Goal: Check status: Check status

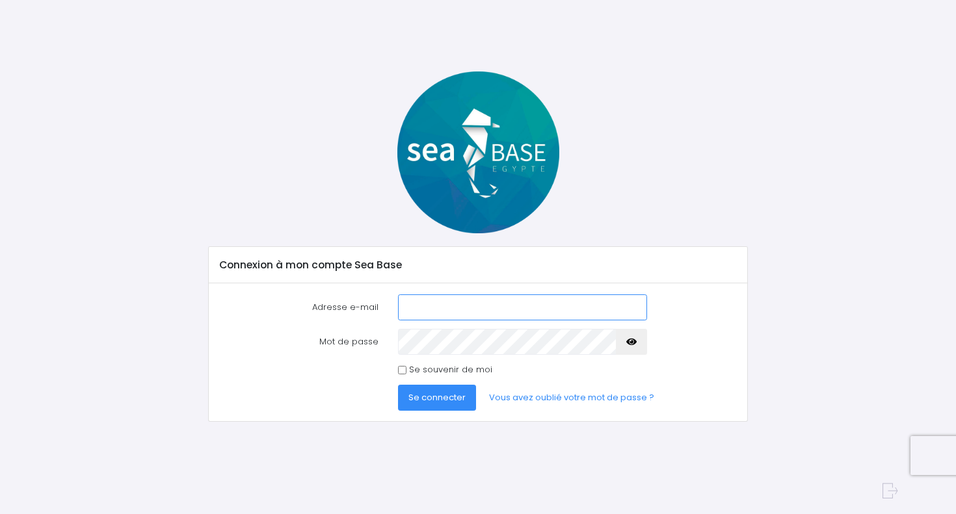
type input "[PERSON_NAME][EMAIL_ADDRESS][PERSON_NAME][DOMAIN_NAME]"
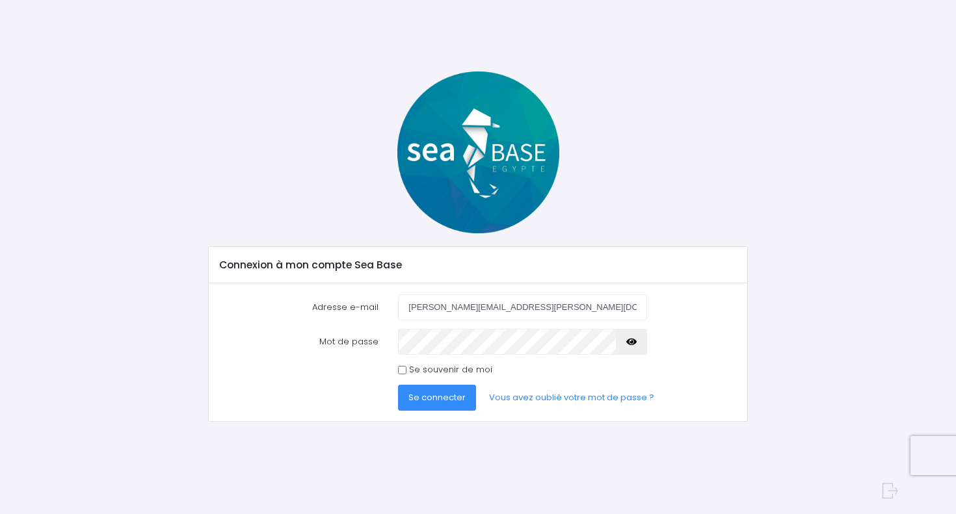
click at [422, 397] on span "Se connecter" at bounding box center [436, 398] width 57 height 12
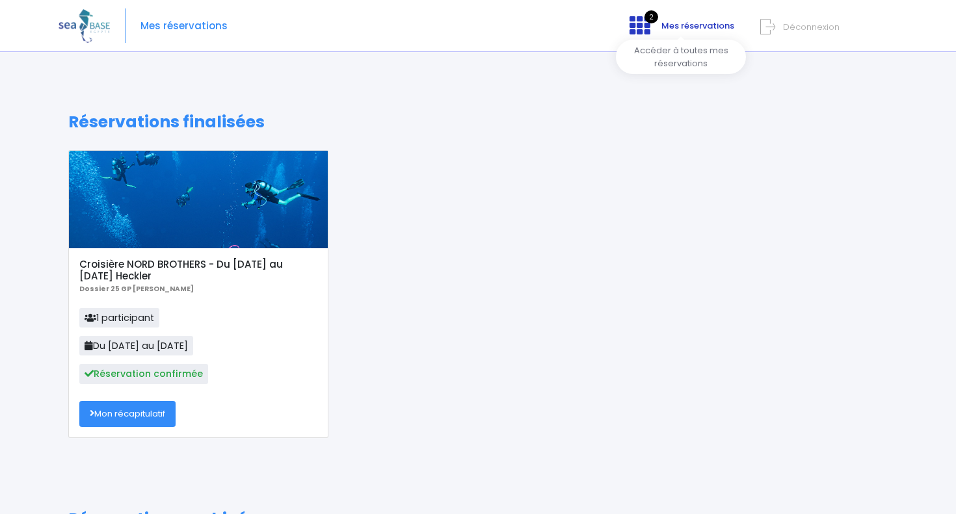
click at [663, 29] on span "Mes réservations" at bounding box center [697, 26] width 73 height 12
click at [656, 12] on span "2" at bounding box center [652, 16] width 14 height 13
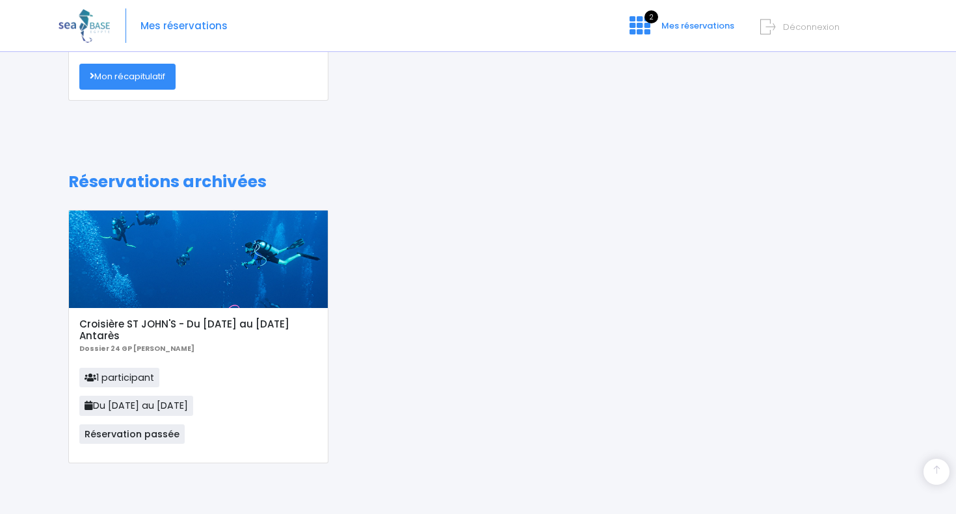
scroll to position [337, 0]
click at [170, 232] on div at bounding box center [198, 260] width 259 height 98
click at [152, 315] on div "Croisière ST JOHN'S - Du [DATE] au [DATE] Antarès Dossier 24 GP [PERSON_NAME] 1…" at bounding box center [198, 386] width 259 height 155
click at [129, 185] on h1 "Réservations archivées" at bounding box center [477, 183] width 819 height 20
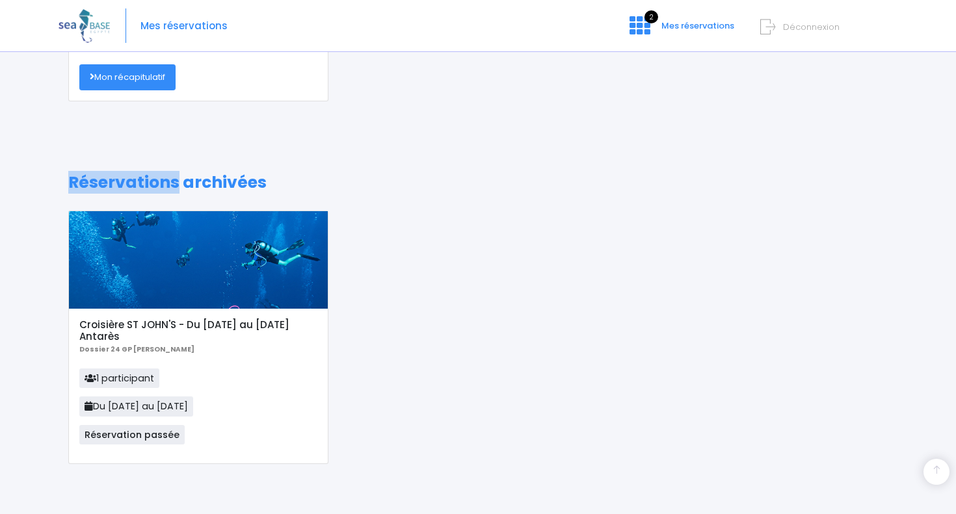
click at [129, 185] on h1 "Réservations archivées" at bounding box center [477, 183] width 819 height 20
click at [114, 437] on span "Réservation passée" at bounding box center [131, 435] width 105 height 20
click at [146, 225] on div at bounding box center [198, 260] width 259 height 98
click at [137, 422] on p "1 participant Du 16/11/24 au 23/11/24 Réservation passée" at bounding box center [197, 411] width 237 height 85
click at [132, 410] on span "Du 16/11/24 au 23/11/24" at bounding box center [136, 407] width 114 height 20
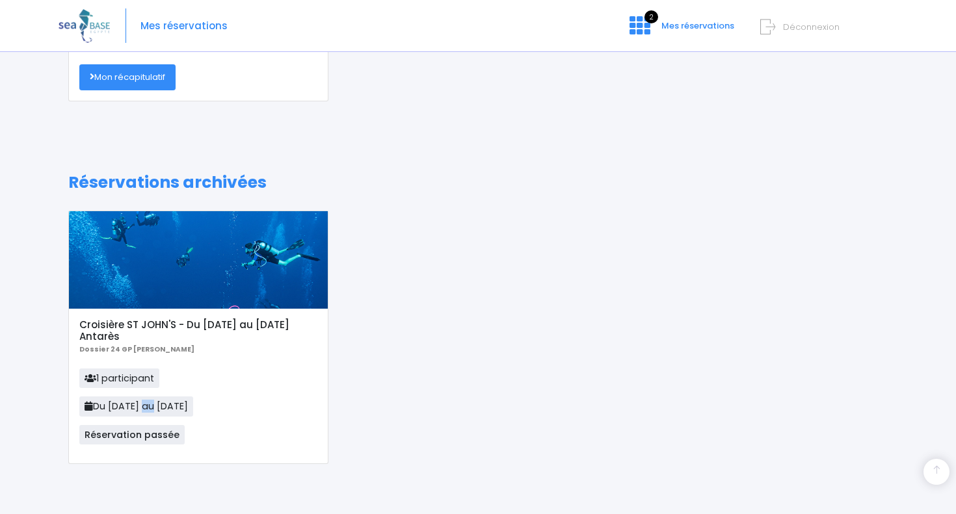
click at [132, 410] on span "Du 16/11/24 au 23/11/24" at bounding box center [136, 407] width 114 height 20
click at [119, 370] on span "1 participant" at bounding box center [119, 379] width 80 height 20
click at [162, 290] on div at bounding box center [198, 260] width 259 height 98
click at [161, 291] on div at bounding box center [198, 260] width 259 height 98
click at [118, 347] on b "Dossier 24 GP [PERSON_NAME]" at bounding box center [136, 350] width 115 height 10
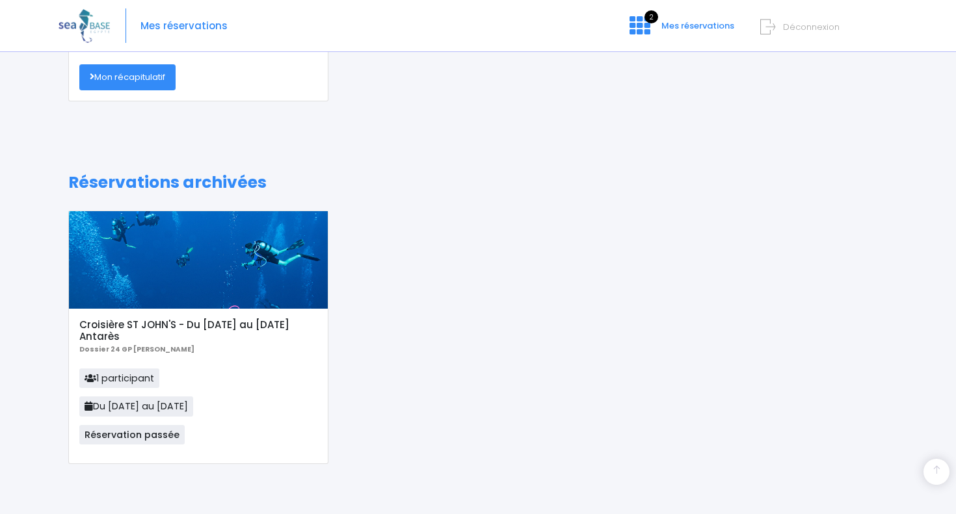
click at [166, 204] on div "Réservations finalisées Croisière NORD BROTHERS - Du 01/11/25 au 08/11/25 Heckl…" at bounding box center [478, 130] width 839 height 708
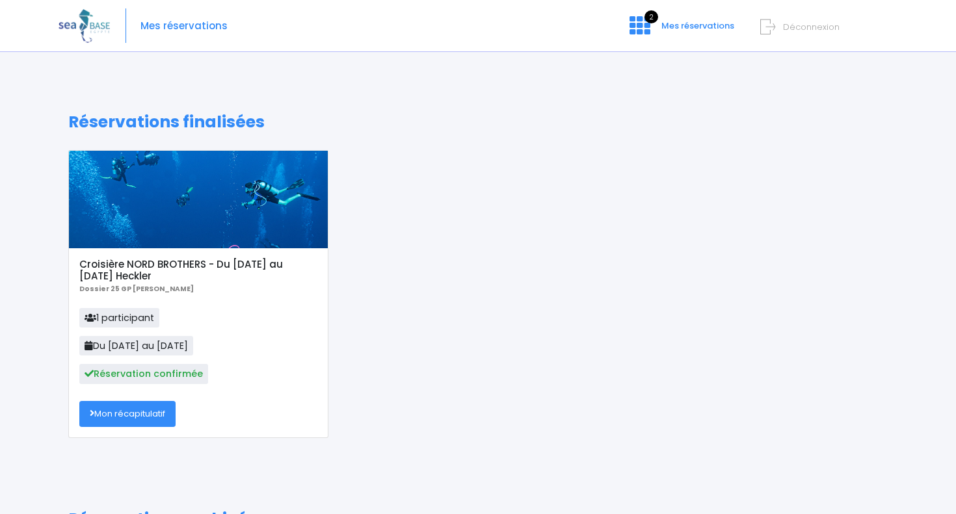
scroll to position [0, 0]
click at [139, 416] on link "Mon récapitulatif" at bounding box center [127, 414] width 96 height 26
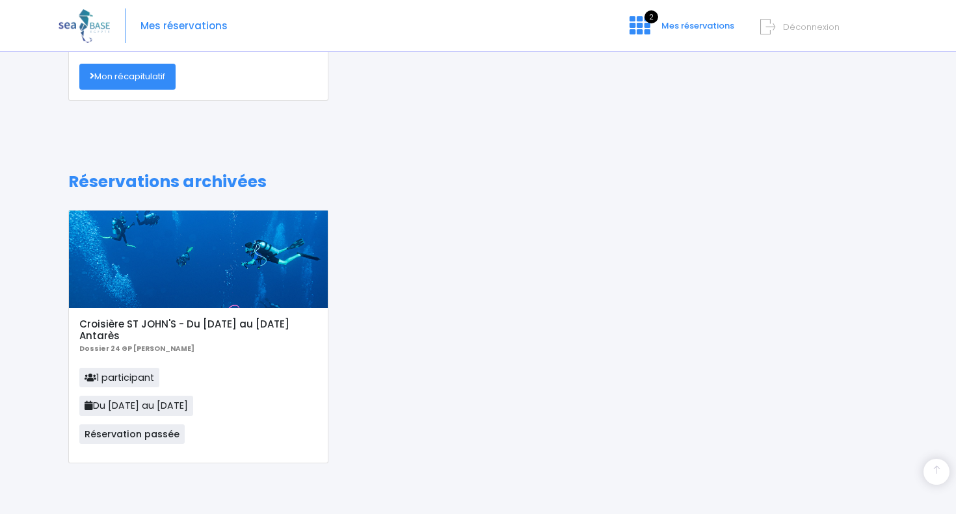
scroll to position [337, 0]
click at [132, 278] on div at bounding box center [198, 260] width 259 height 98
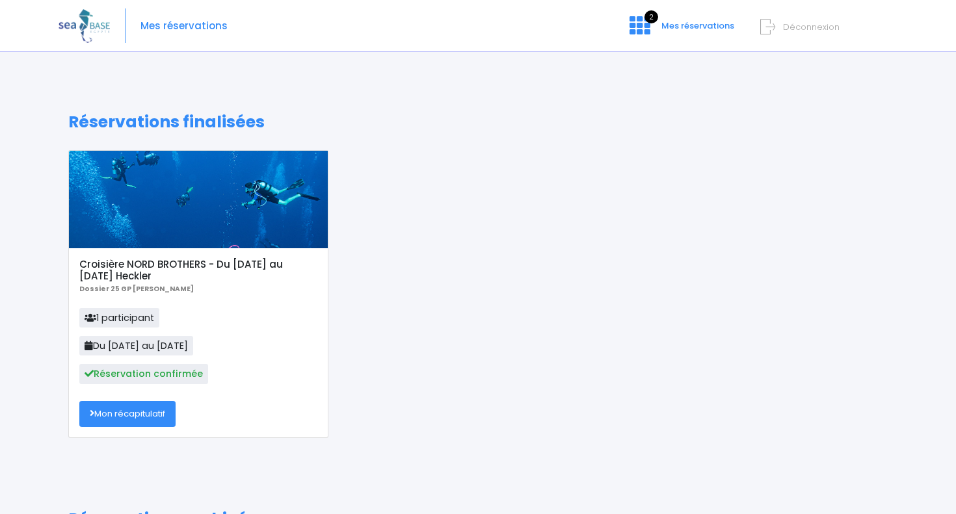
scroll to position [0, 0]
click at [650, 35] on icon at bounding box center [640, 25] width 21 height 21
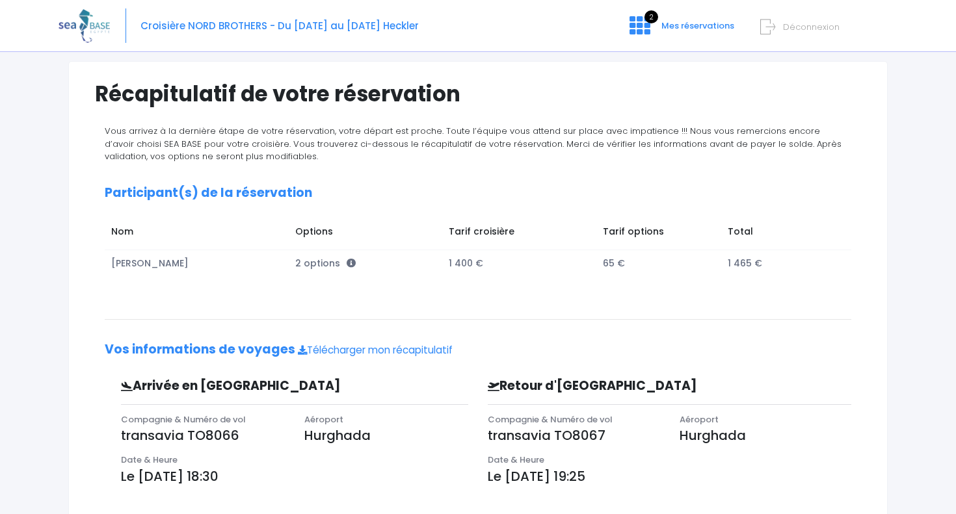
scroll to position [77, 0]
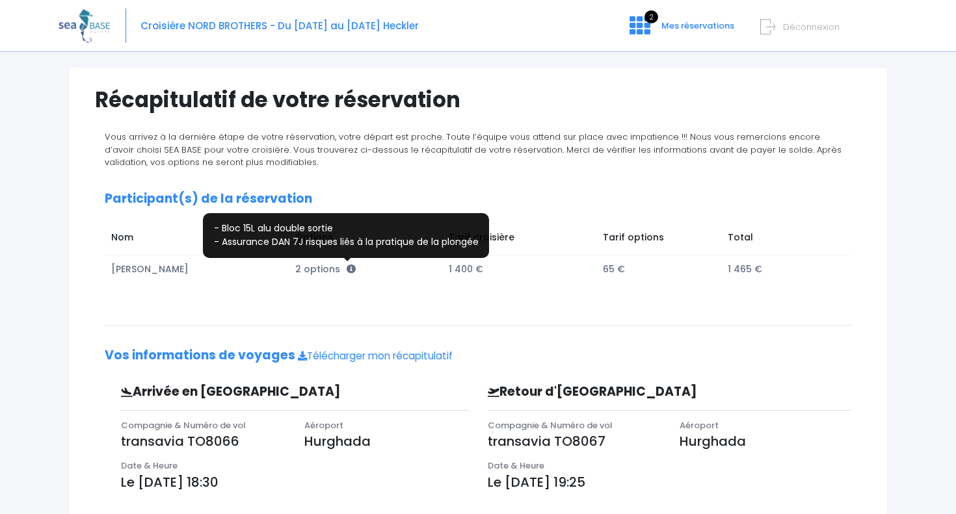
click at [347, 267] on icon at bounding box center [351, 269] width 9 height 9
click at [347, 268] on icon at bounding box center [351, 269] width 9 height 9
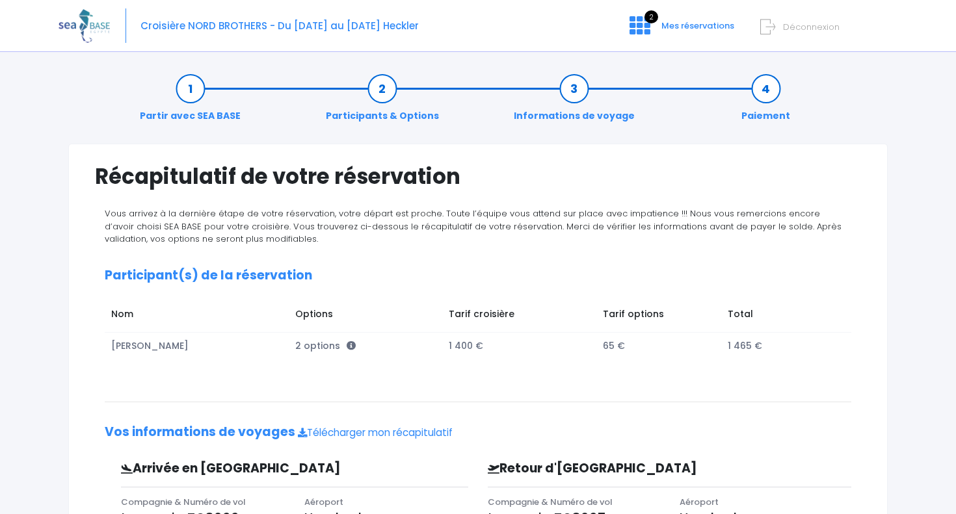
scroll to position [0, 0]
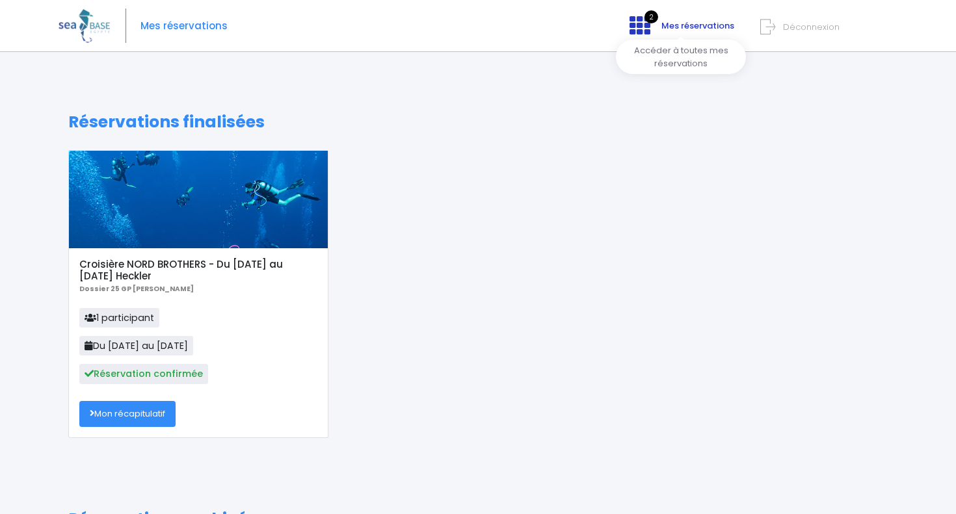
click at [657, 30] on link "2 Mes réservations" at bounding box center [680, 30] width 123 height 12
click at [75, 30] on img at bounding box center [84, 25] width 51 height 33
click at [86, 27] on img at bounding box center [84, 25] width 51 height 33
